Goal: Information Seeking & Learning: Learn about a topic

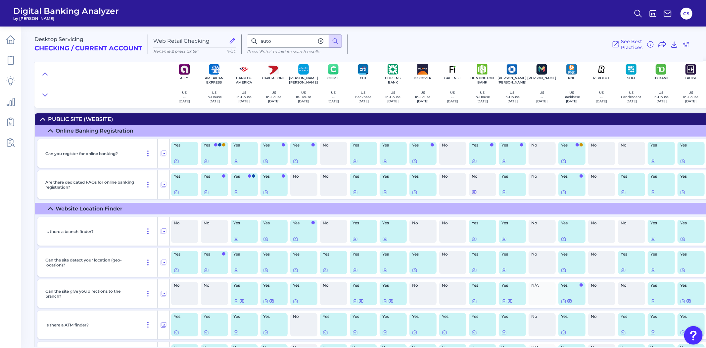
scroll to position [9047, 124]
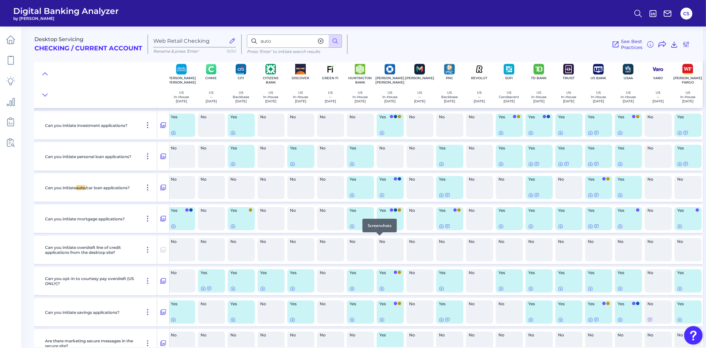
click at [379, 229] on icon at bounding box center [381, 226] width 5 height 5
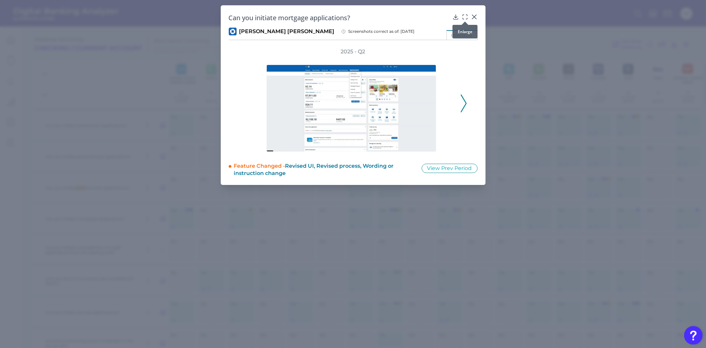
click at [464, 16] on icon at bounding box center [465, 17] width 7 height 7
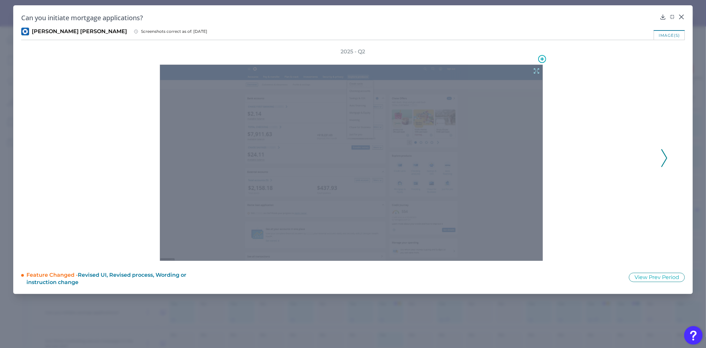
click at [537, 71] on icon at bounding box center [536, 70] width 7 height 7
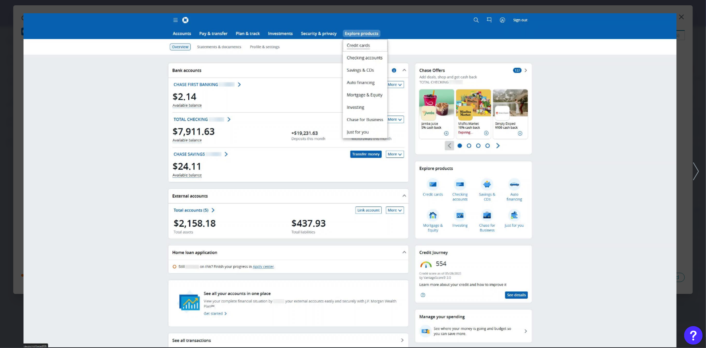
click at [694, 177] on icon at bounding box center [696, 171] width 6 height 18
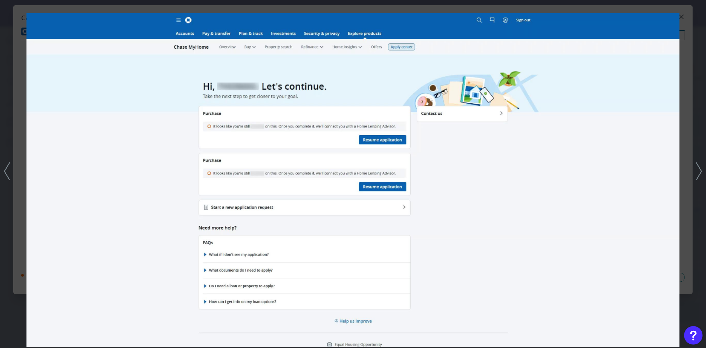
click at [694, 177] on div at bounding box center [353, 174] width 706 height 348
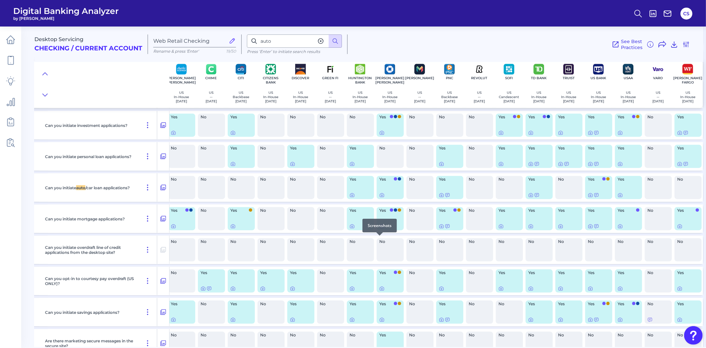
click at [381, 229] on icon at bounding box center [381, 226] width 5 height 5
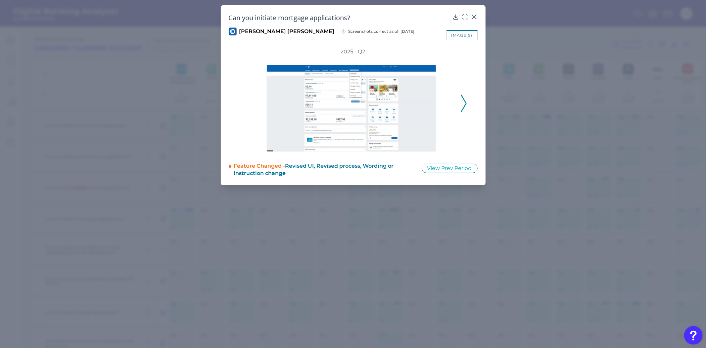
click at [464, 100] on icon at bounding box center [464, 103] width 6 height 18
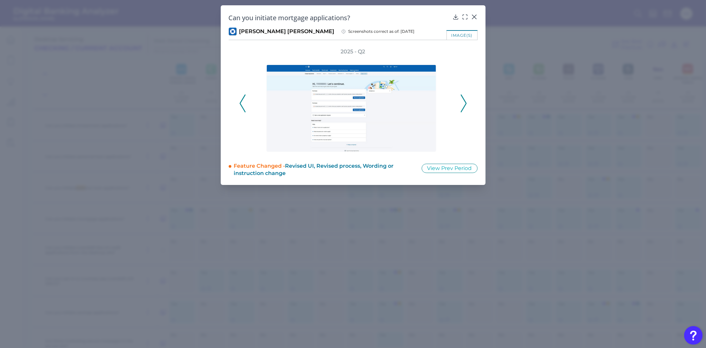
click at [464, 100] on icon at bounding box center [464, 103] width 6 height 18
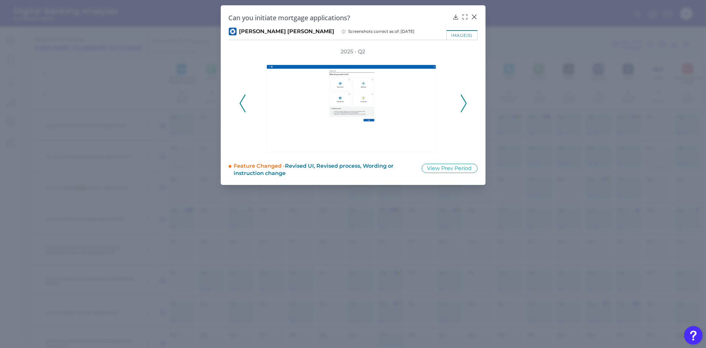
click at [464, 100] on icon at bounding box center [464, 103] width 6 height 18
click at [465, 100] on icon at bounding box center [464, 103] width 6 height 18
